Goal: Task Accomplishment & Management: Manage account settings

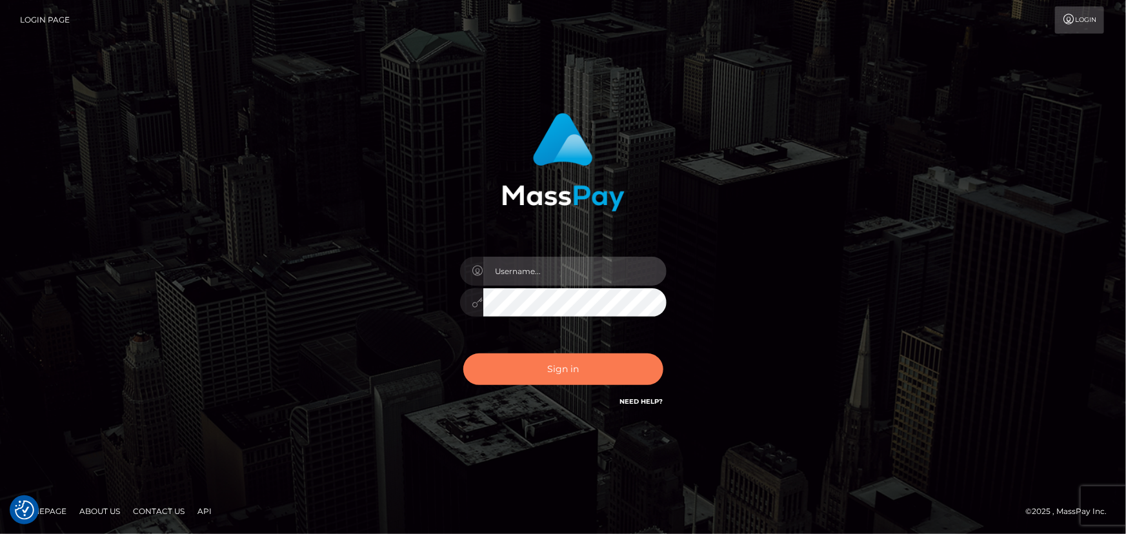
type input "[PERSON_NAME].spree"
click at [532, 371] on button "Sign in" at bounding box center [563, 369] width 200 height 32
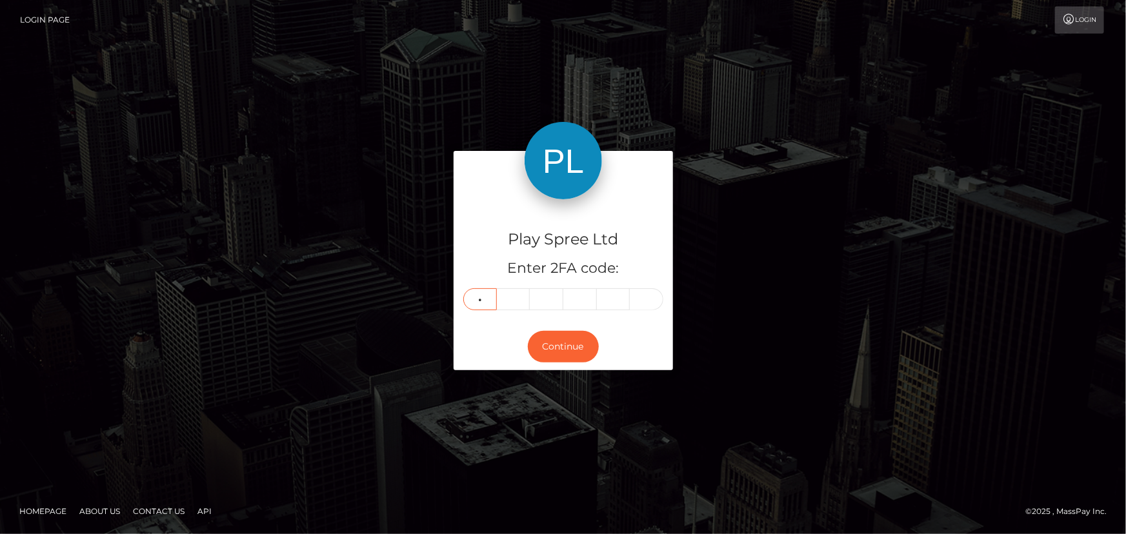
type input "2"
type input "0"
type input "7"
type input "2"
type input "4"
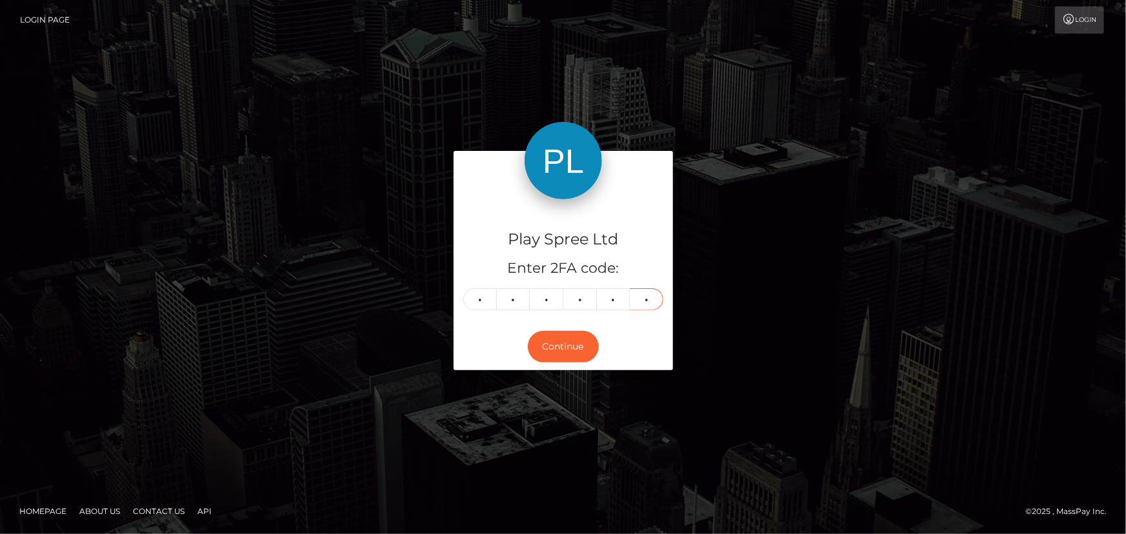
type input "7"
